Goal: Communication & Community: Answer question/provide support

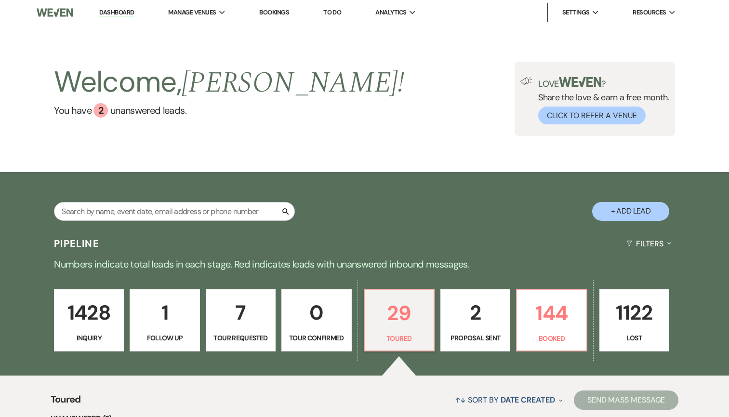
select select "5"
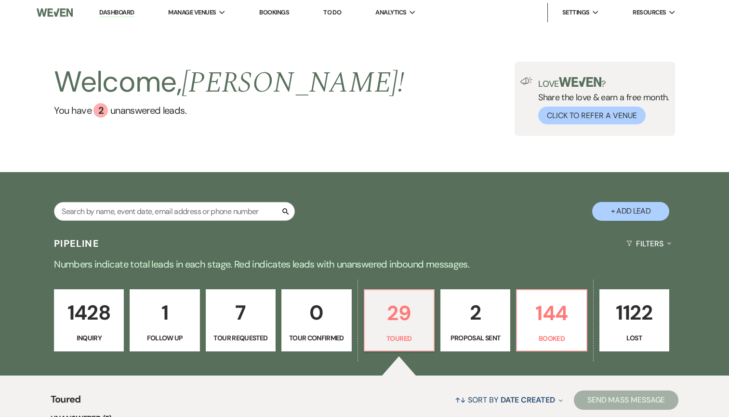
select select "5"
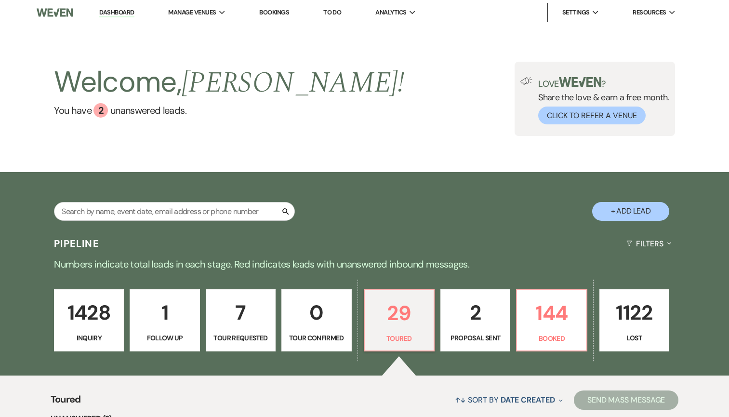
select select "5"
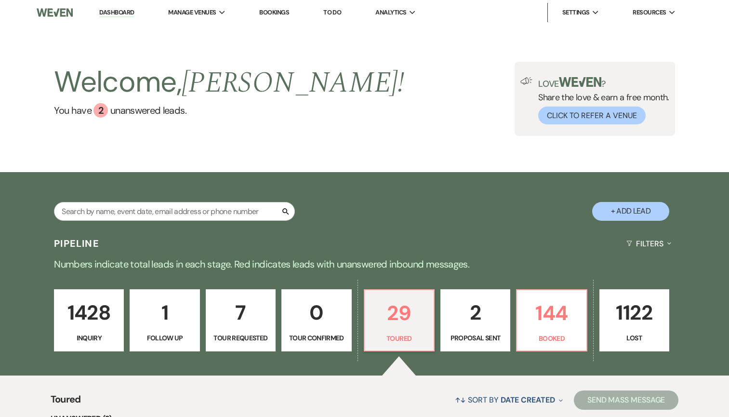
select select "5"
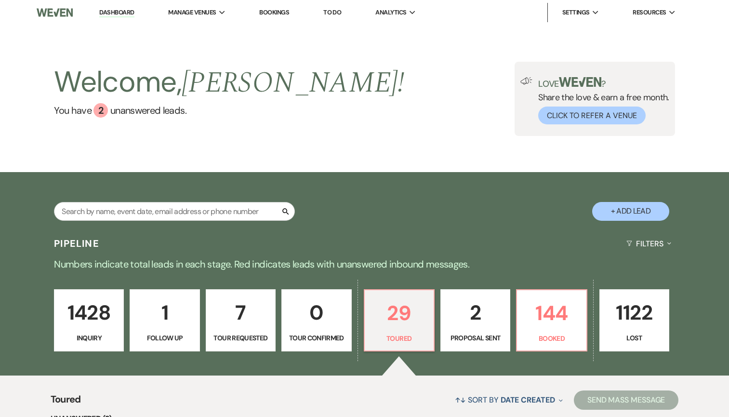
select select "5"
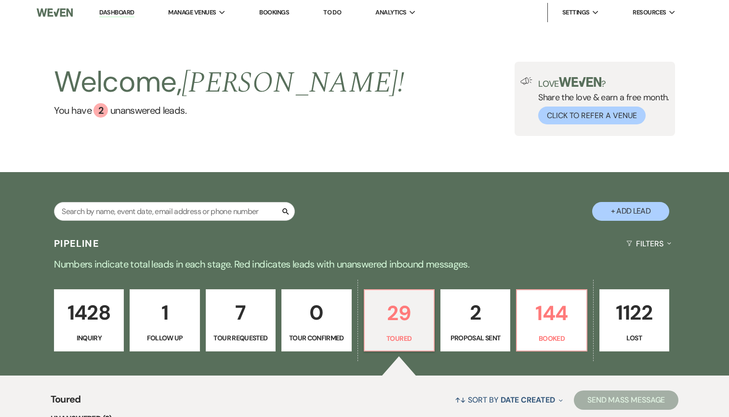
select select "5"
click at [559, 309] on p "144" at bounding box center [551, 313] width 57 height 32
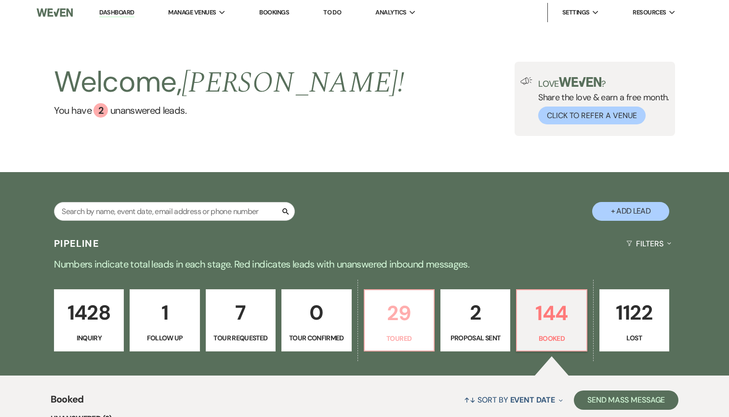
click at [420, 327] on p "29" at bounding box center [399, 313] width 57 height 32
select select "5"
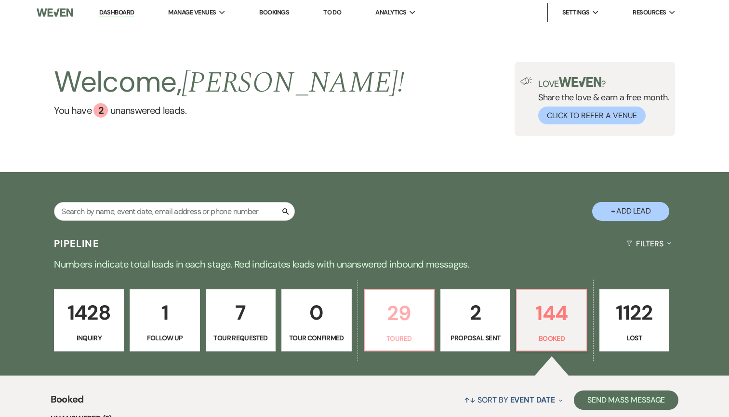
select select "5"
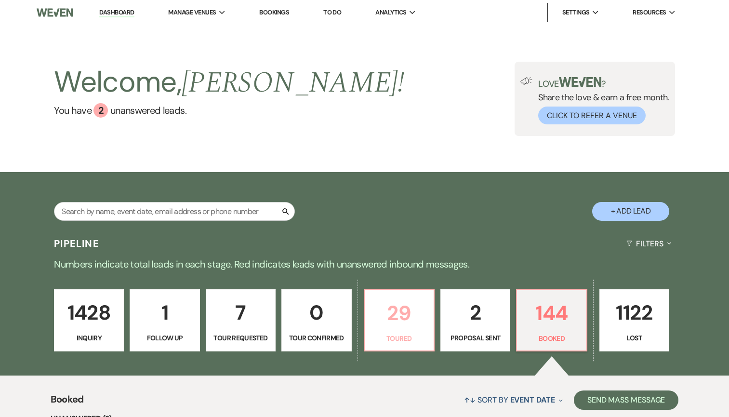
select select "5"
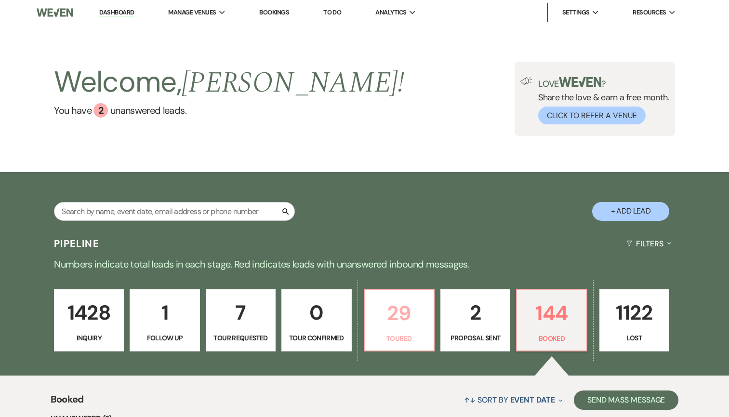
select select "5"
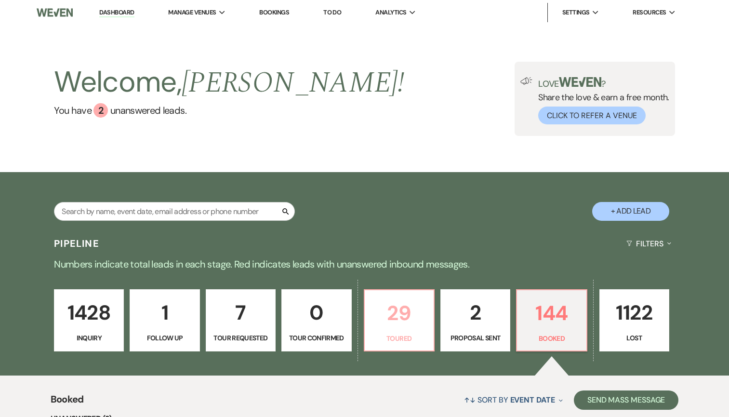
select select "5"
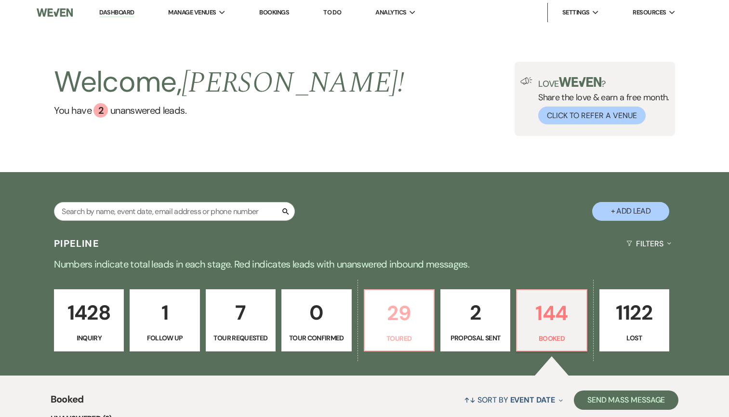
select select "5"
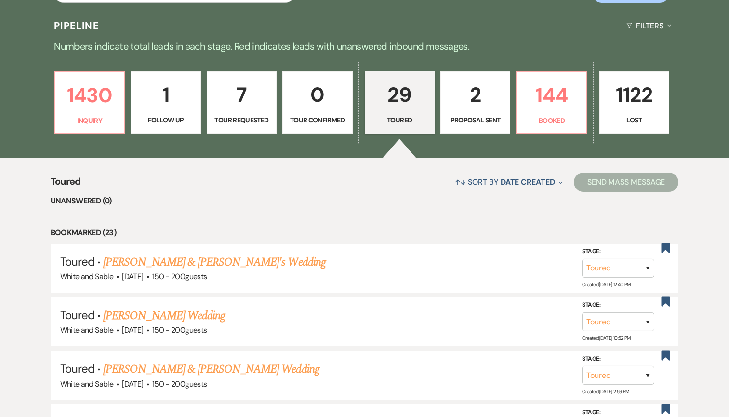
scroll to position [276, 0]
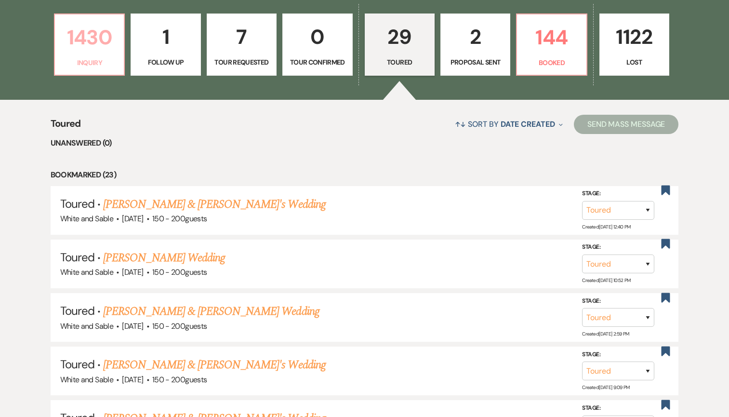
click at [77, 52] on p "1430" at bounding box center [89, 37] width 57 height 32
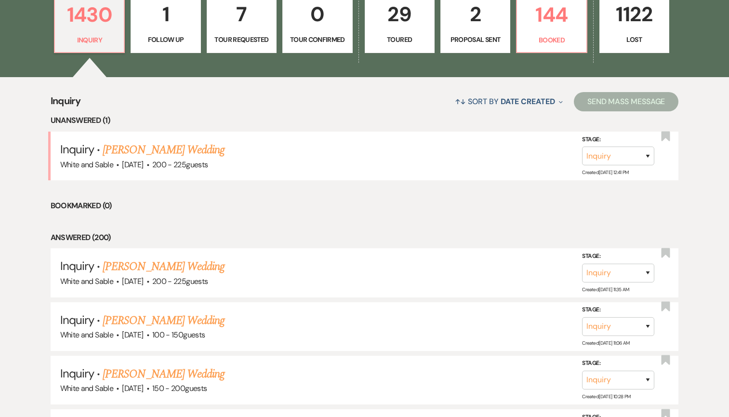
scroll to position [306, 0]
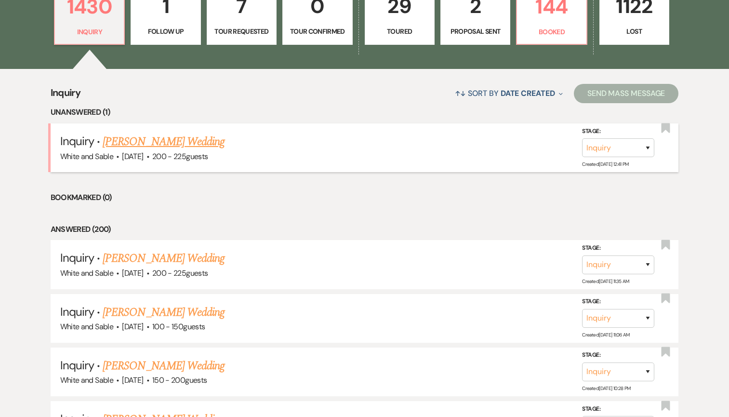
click at [184, 144] on link "Samantha Osei's Wedding" at bounding box center [164, 141] width 122 height 17
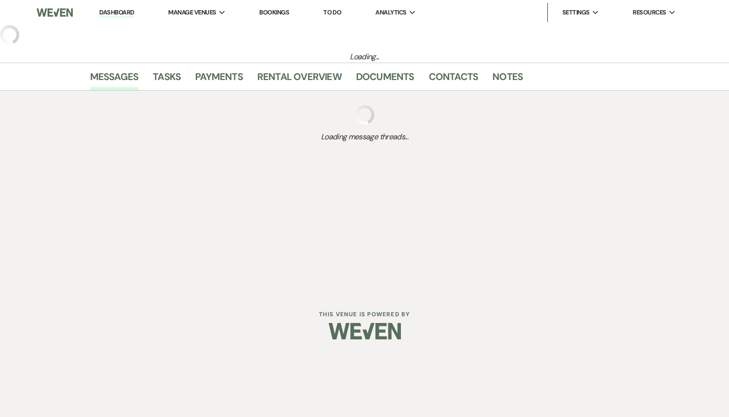
select select "5"
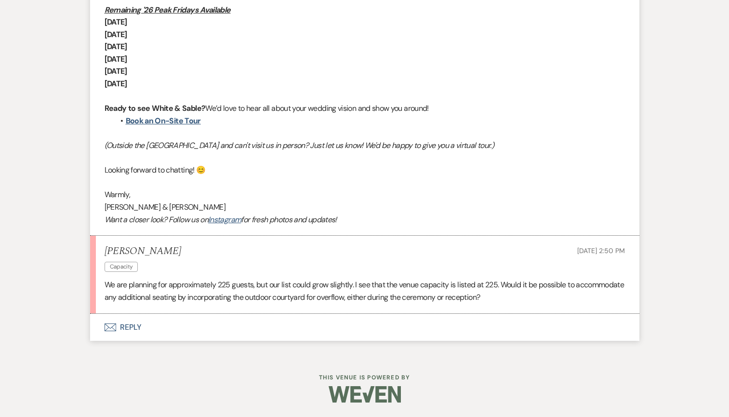
click at [181, 320] on button "Envelope Reply" at bounding box center [364, 327] width 549 height 27
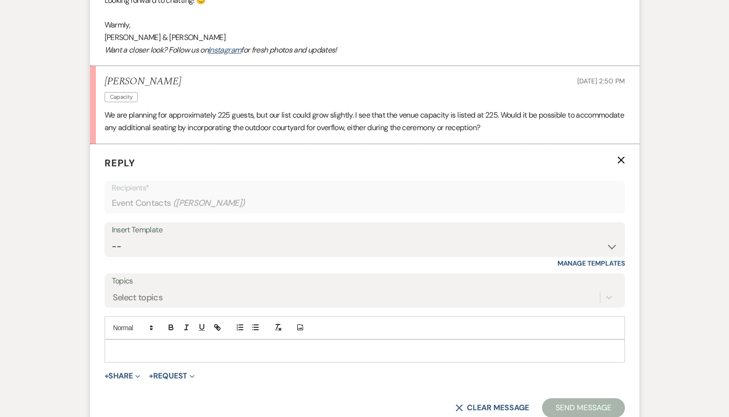
scroll to position [1059, 0]
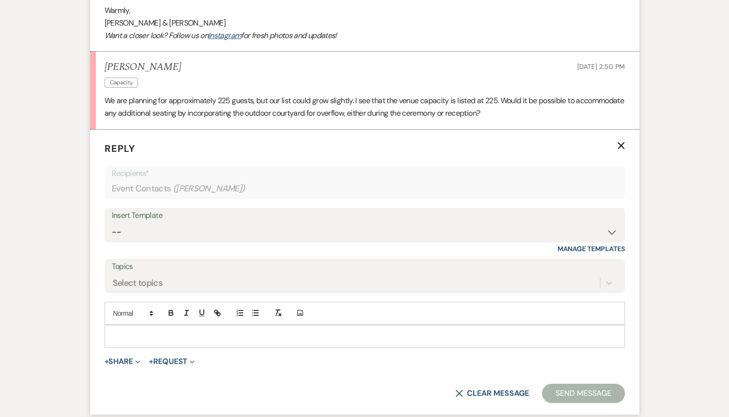
click at [173, 337] on p at bounding box center [364, 336] width 505 height 11
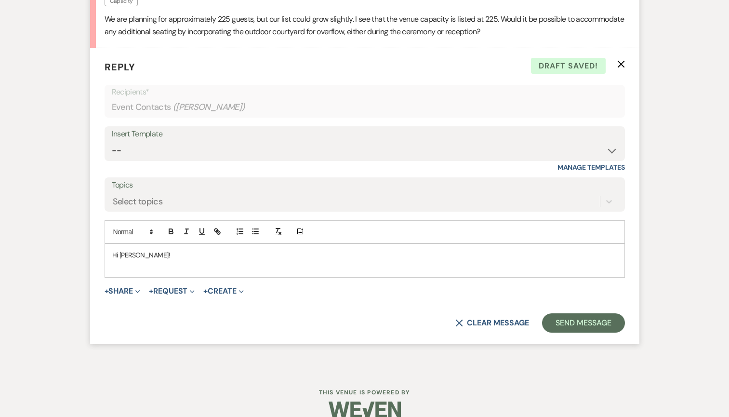
scroll to position [1149, 0]
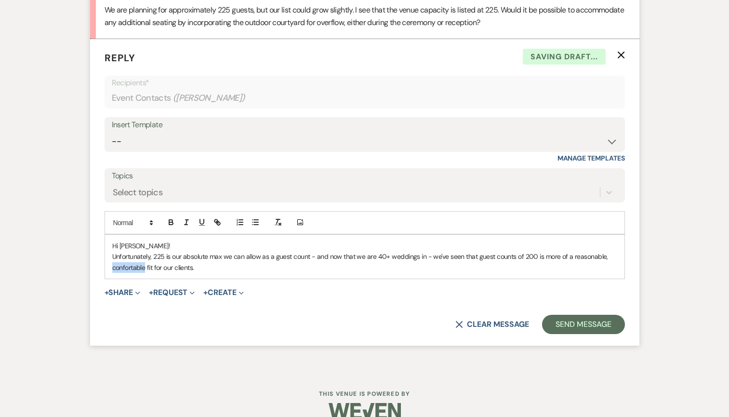
click at [134, 268] on p "Unfortunately, 225 is our absolute max we can allow as a guest count - and now …" at bounding box center [364, 262] width 505 height 22
click at [200, 280] on form "Reply X Saving draft... Recipients* Event Contacts ( Samantha Osei ) Insert Tem…" at bounding box center [364, 192] width 549 height 307
click at [219, 269] on p "Unfortunately, 225 is our absolute max we can allow as a guest count - and now …" at bounding box center [364, 262] width 505 height 22
click at [532, 260] on p "Unfortunately, 225 is our absolute max we can allow as a guest count - and now …" at bounding box center [364, 262] width 505 height 22
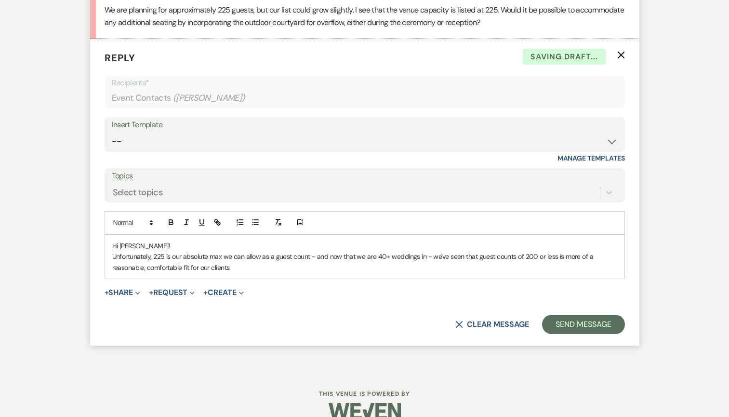
click at [266, 274] on div "Hi Samantha! Unfortunately, 225 is our absolute max we can allow as a guest cou…" at bounding box center [365, 257] width 520 height 44
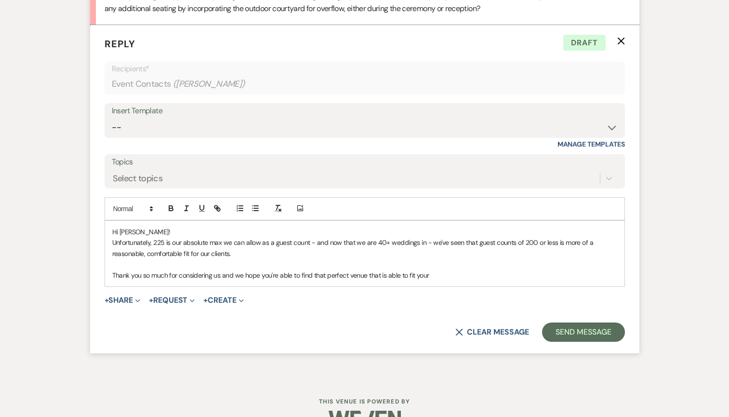
scroll to position [1164, 0]
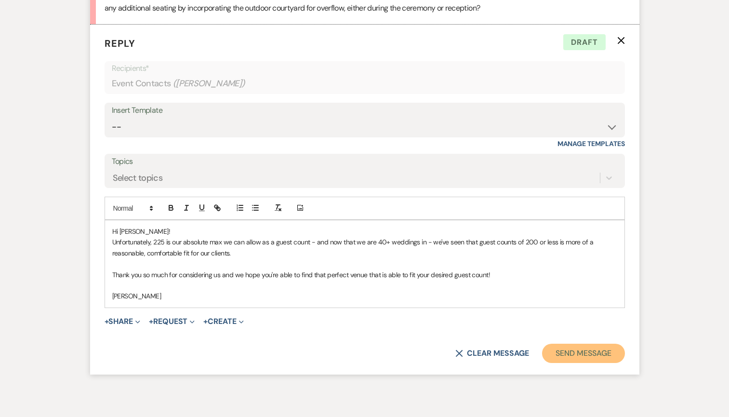
click at [561, 350] on button "Send Message" at bounding box center [583, 353] width 82 height 19
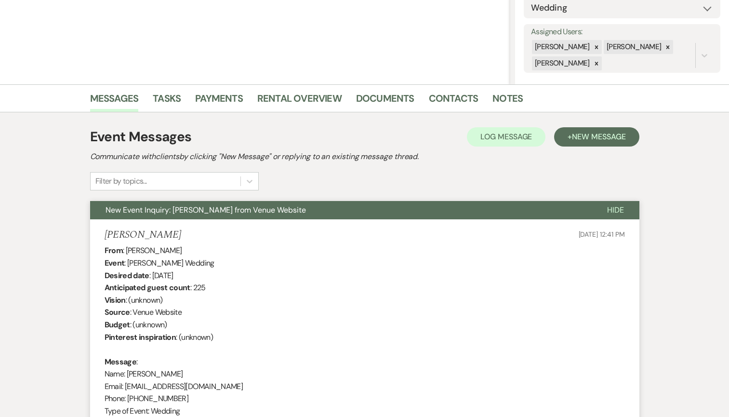
scroll to position [0, 0]
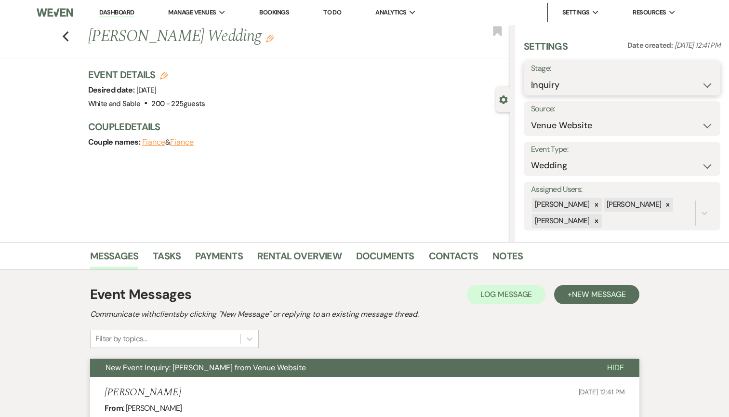
click at [576, 84] on select "Inquiry Follow Up Tour Requested Tour Confirmed Toured Proposal Sent Booked Lost" at bounding box center [622, 85] width 182 height 19
select select "8"
click at [531, 76] on select "Inquiry Follow Up Tour Requested Tour Confirmed Toured Proposal Sent Booked Lost" at bounding box center [622, 85] width 182 height 19
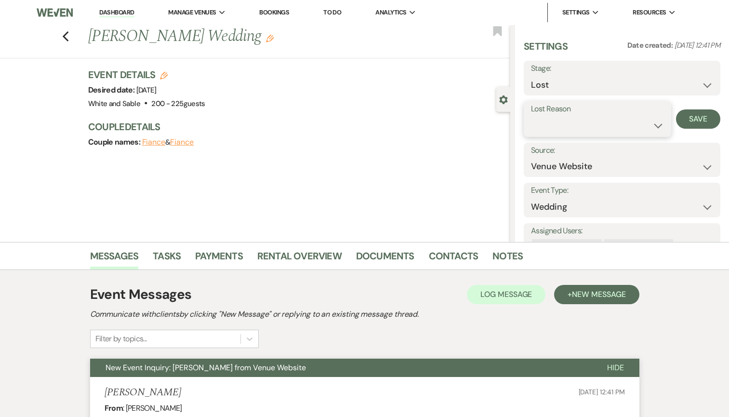
click at [578, 127] on select "Booked Elsewhere Budget Date Unavailable No Response Not a Good Match Capacity …" at bounding box center [597, 125] width 133 height 19
select select "9"
click at [531, 116] on select "Booked Elsewhere Budget Date Unavailable No Response Not a Good Match Capacity …" at bounding box center [597, 125] width 133 height 19
click at [693, 117] on button "Save" at bounding box center [698, 118] width 44 height 19
click at [68, 38] on icon "Previous" at bounding box center [65, 37] width 7 height 12
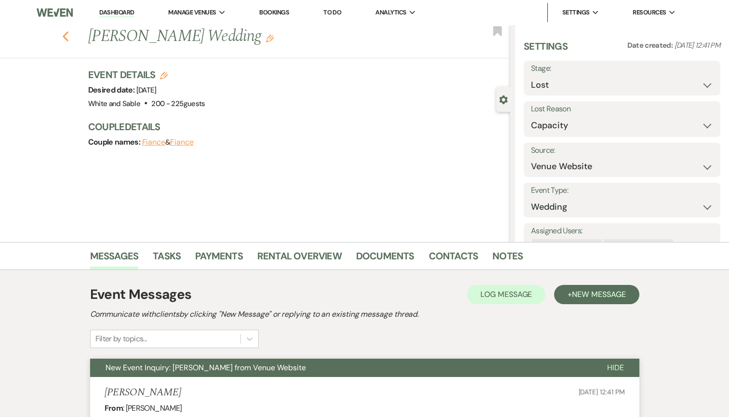
select select "8"
select select "9"
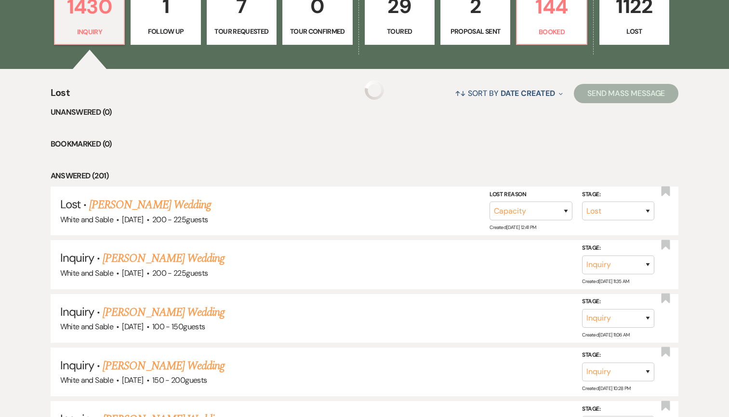
scroll to position [306, 0]
